Goal: Task Accomplishment & Management: Manage account settings

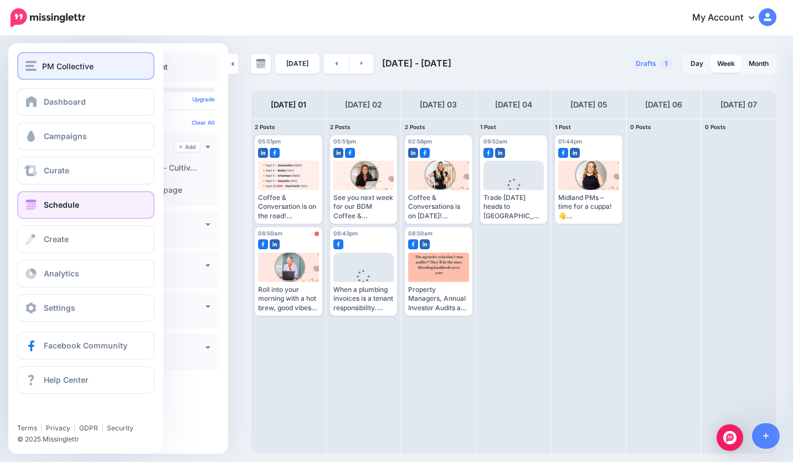
click at [82, 76] on button "PM Collective" at bounding box center [85, 66] width 137 height 28
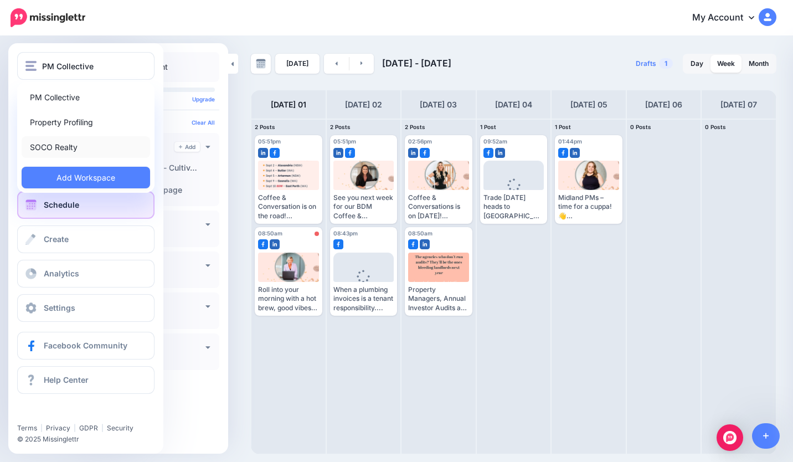
click at [64, 147] on link "SOCO Realty" at bounding box center [86, 147] width 128 height 22
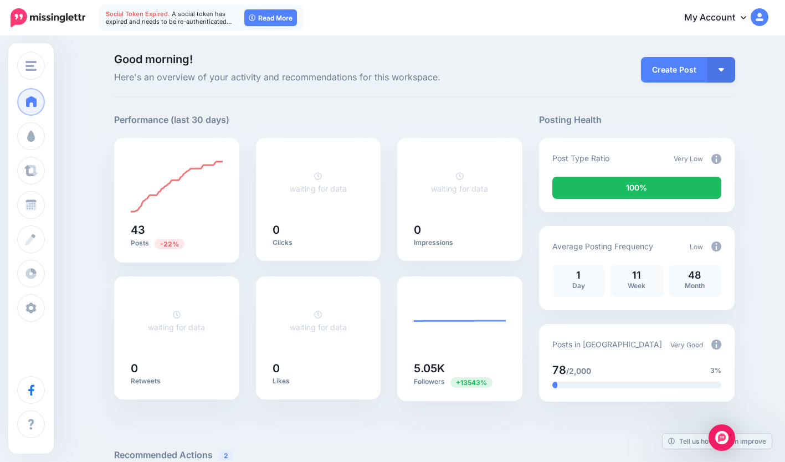
click at [150, 13] on span "Social Token Expired." at bounding box center [138, 14] width 64 height 8
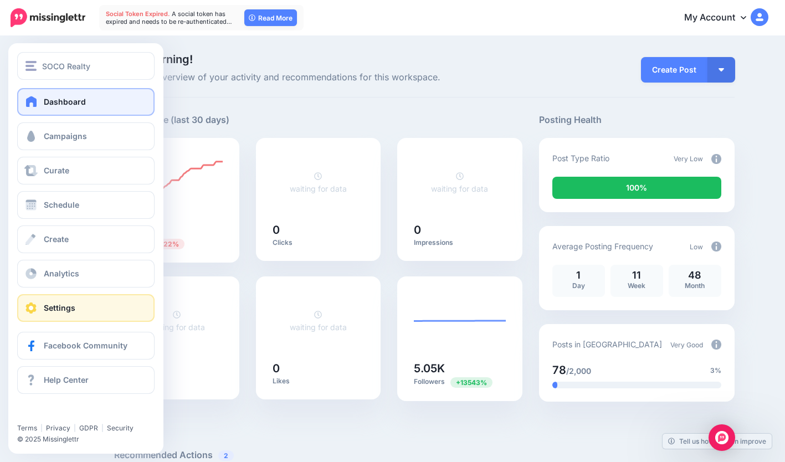
click at [52, 316] on link "Settings" at bounding box center [85, 308] width 137 height 28
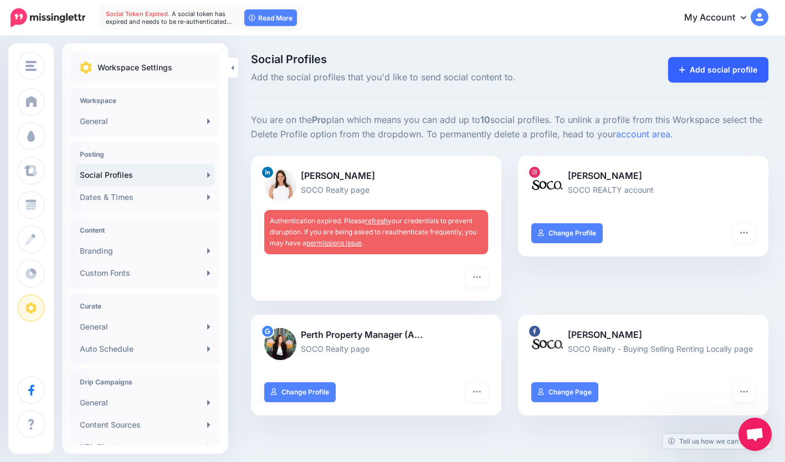
click at [706, 65] on link "Add social profile" at bounding box center [718, 69] width 100 height 25
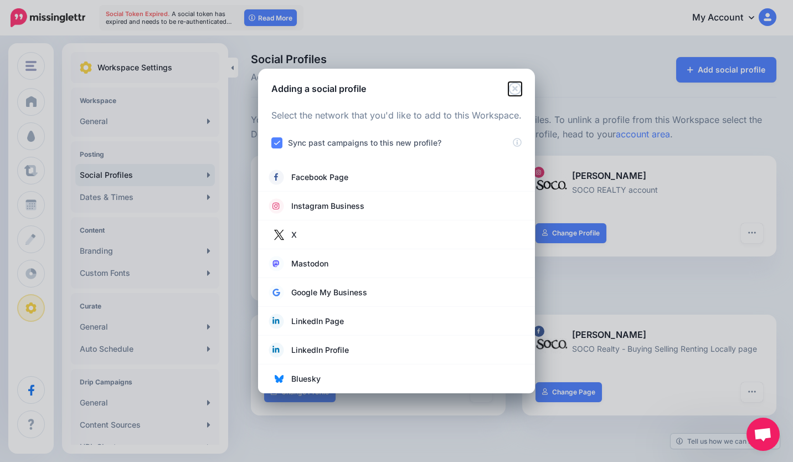
click at [508, 87] on icon "Close" at bounding box center [514, 88] width 13 height 13
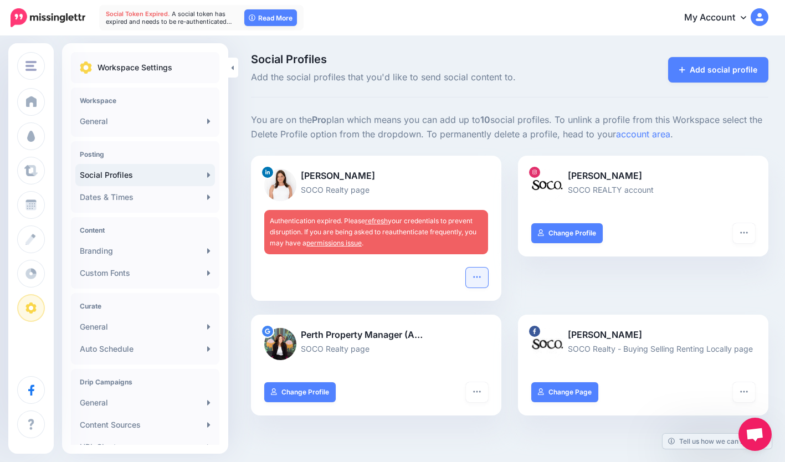
click at [478, 269] on button "button" at bounding box center [477, 277] width 22 height 20
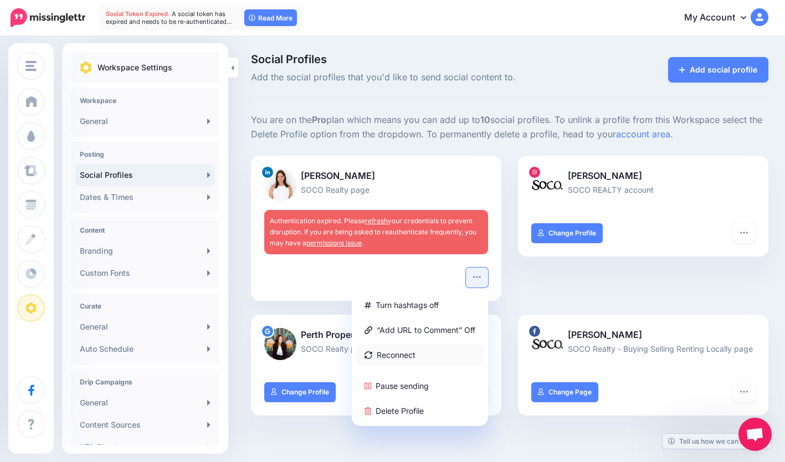
click at [441, 354] on link "Reconnect" at bounding box center [419, 355] width 127 height 22
